Goal: Check status

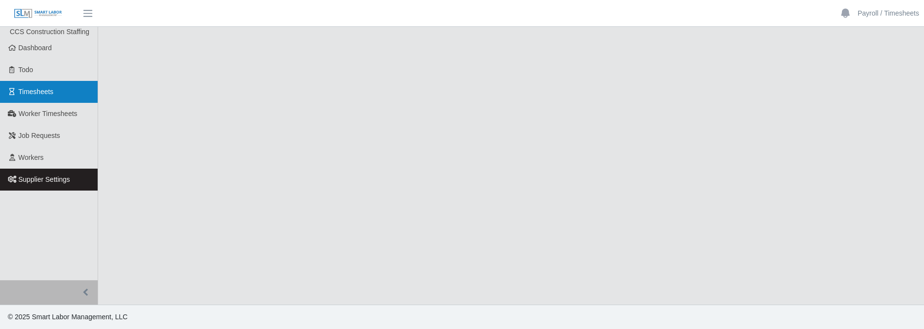
click at [40, 89] on span "Timesheets" at bounding box center [36, 92] width 35 height 8
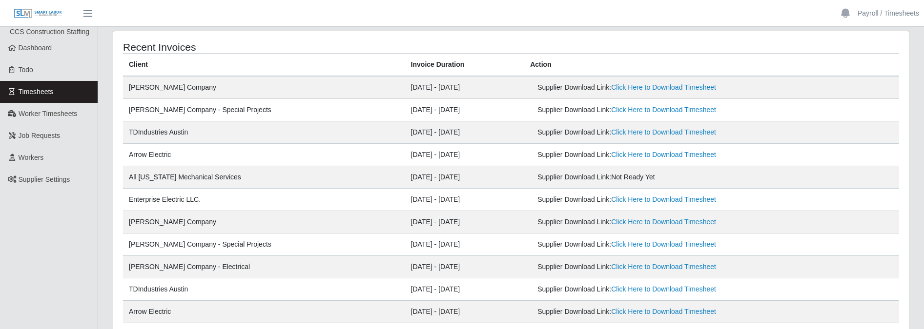
click at [227, 180] on td "All [US_STATE] Mechanical Services" at bounding box center [264, 177] width 282 height 22
drag, startPoint x: 629, startPoint y: 179, endPoint x: 590, endPoint y: 180, distance: 38.6
click at [611, 180] on span "Not Ready Yet" at bounding box center [633, 177] width 44 height 8
click at [655, 178] on div "Supplier Download Link: Not Ready Yet" at bounding box center [650, 177] width 227 height 10
